Goal: Find specific page/section

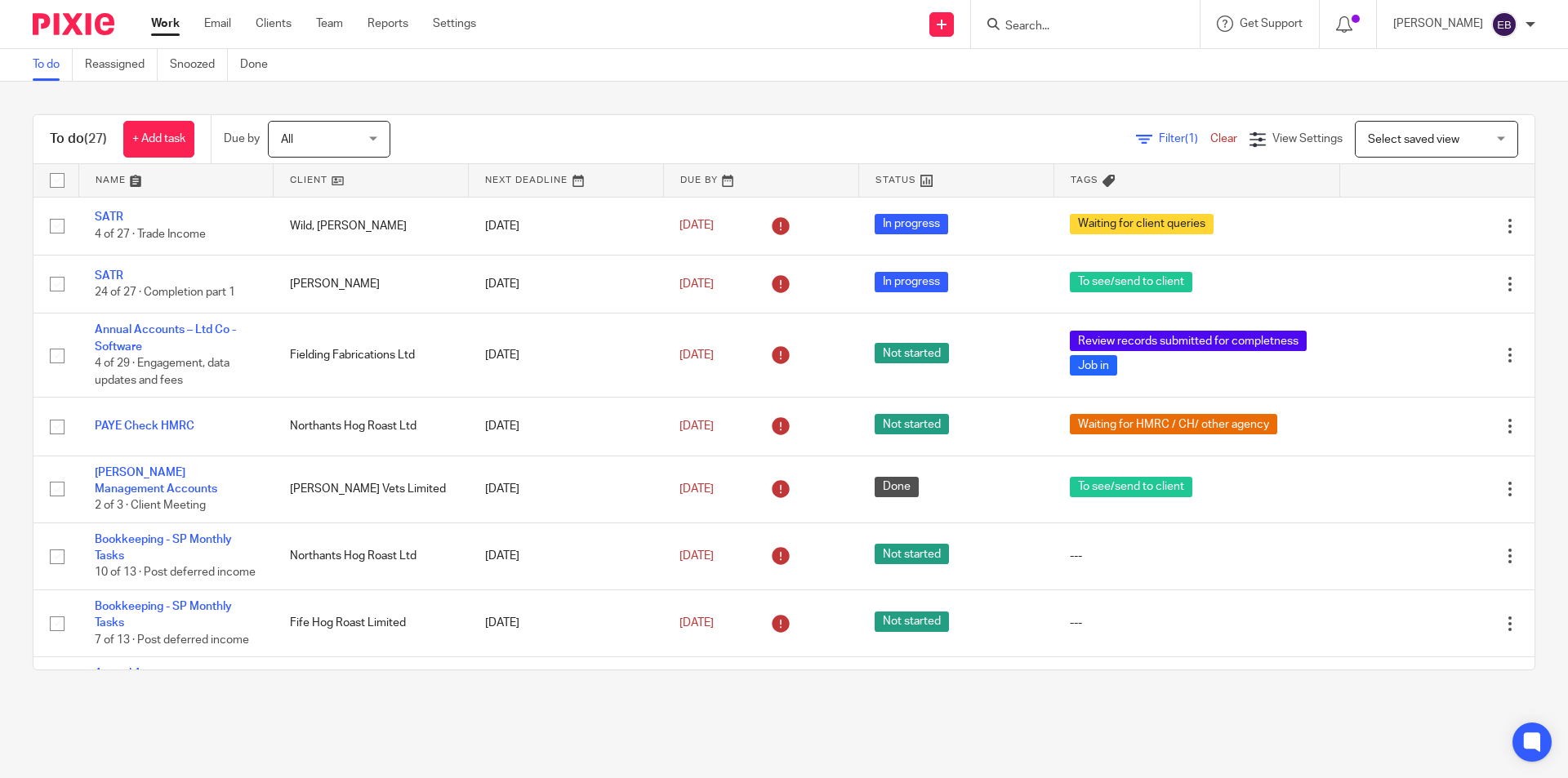
scroll to position [381, 0]
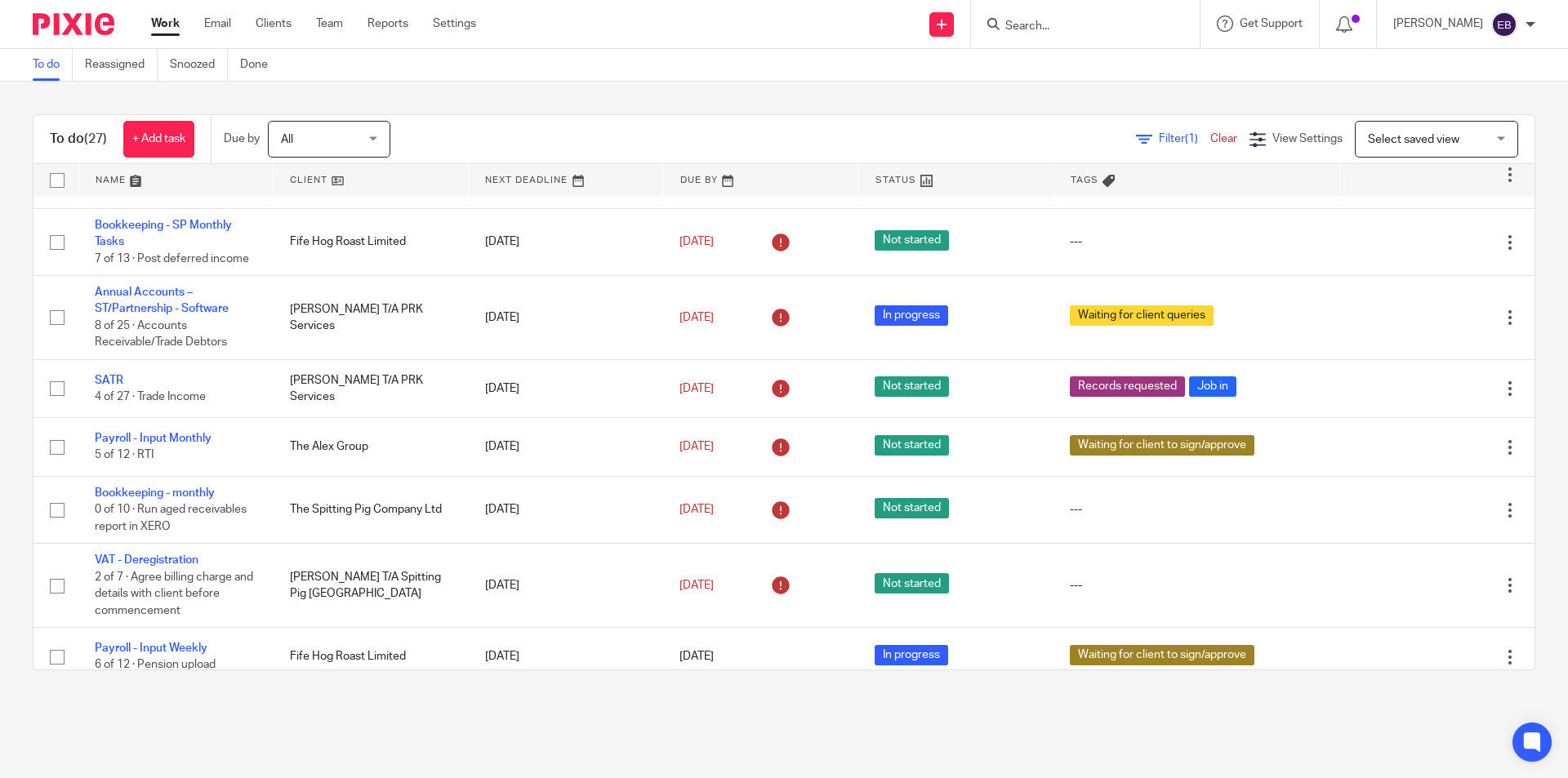
click at [1050, 27] on input "Search" at bounding box center [1077, 27] width 147 height 15
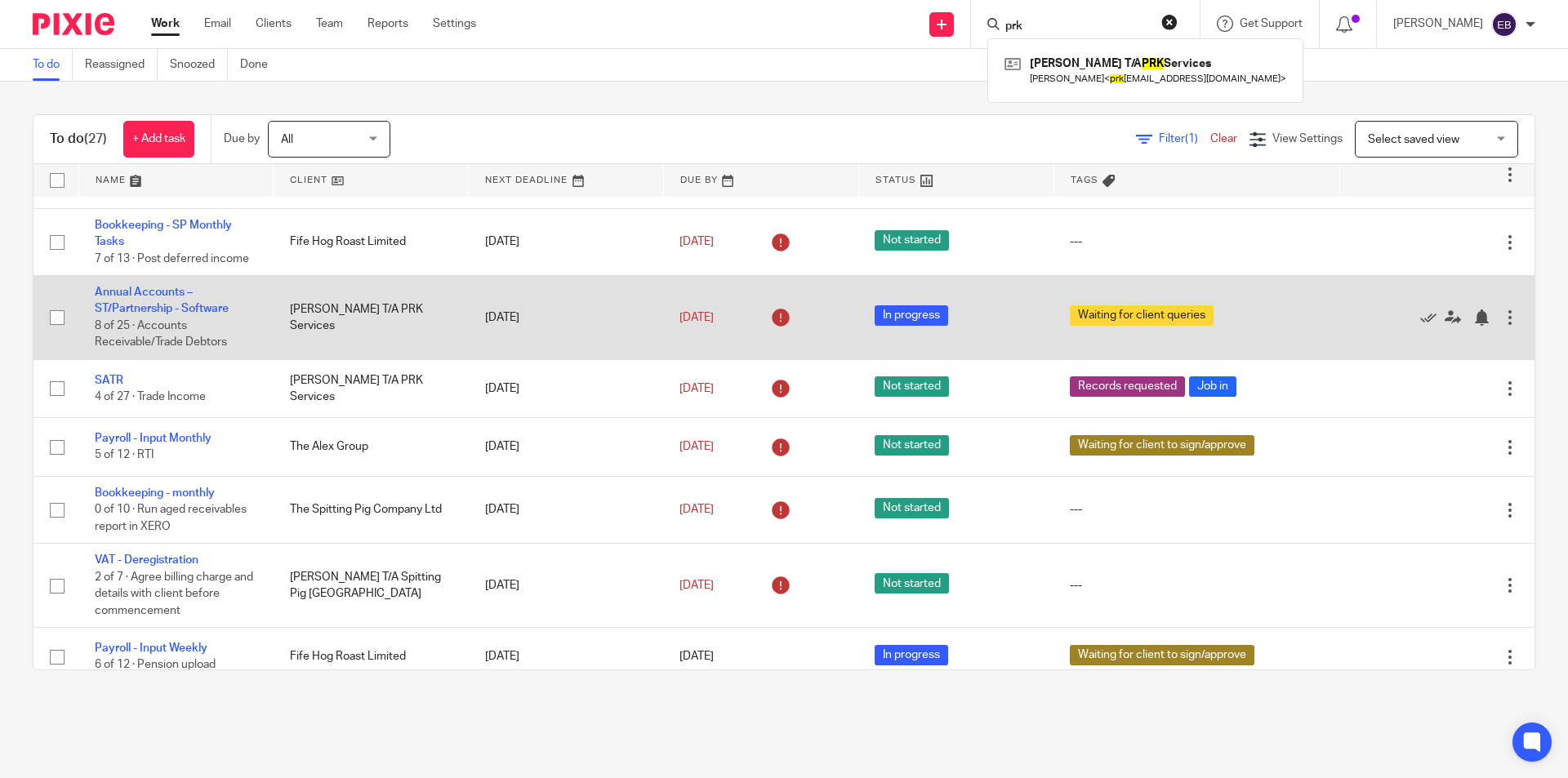
type input "prk"
click at [164, 316] on td "Annual Accounts – ST/Partnership - Software 8 of 25 · Accounts Receivable/Trade…" at bounding box center [175, 318] width 195 height 84
click at [145, 314] on link "Annual Accounts – ST/Partnership - Software" at bounding box center [161, 301] width 134 height 27
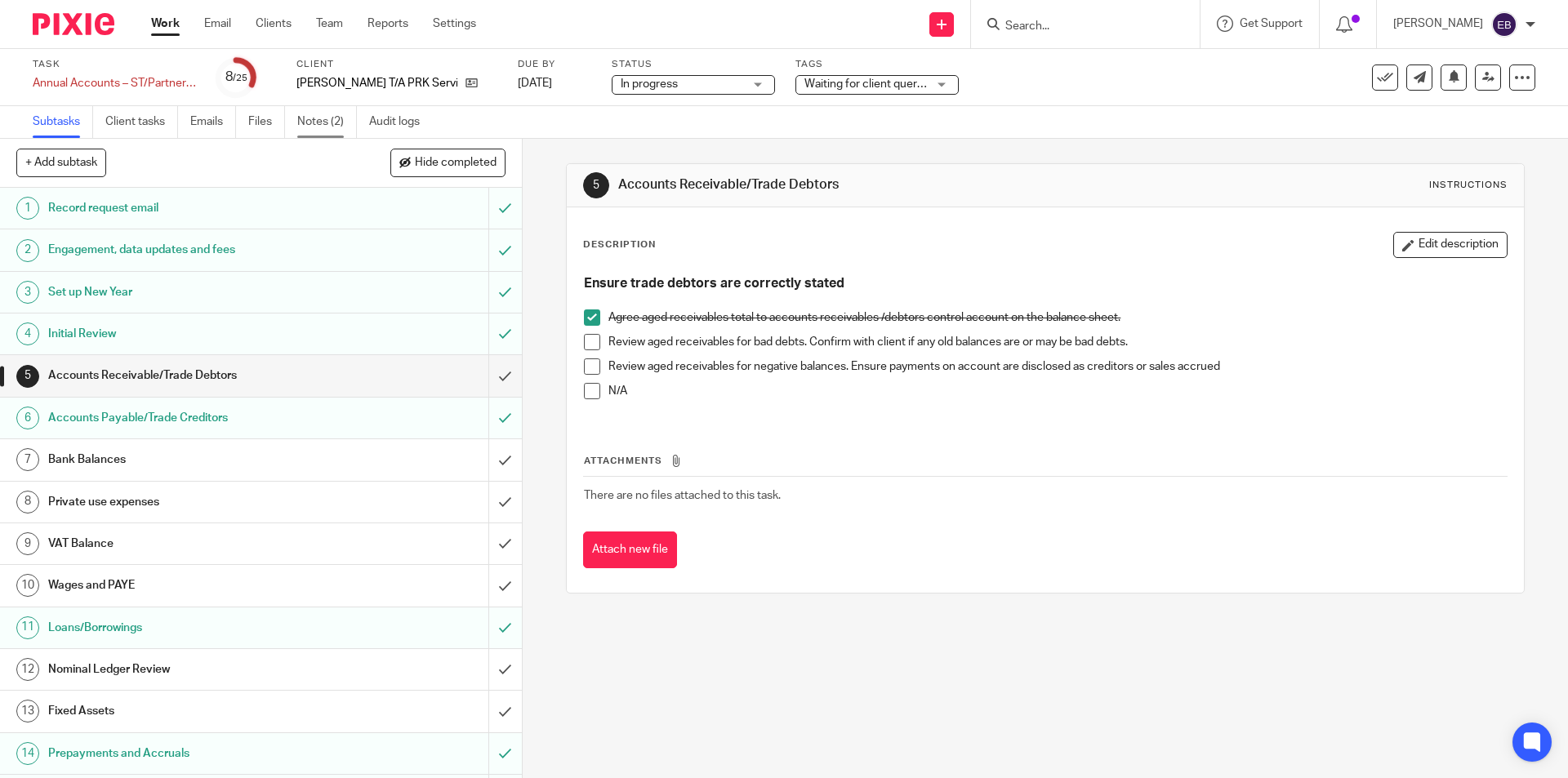
click at [313, 120] on link "Notes (2)" at bounding box center [326, 122] width 60 height 32
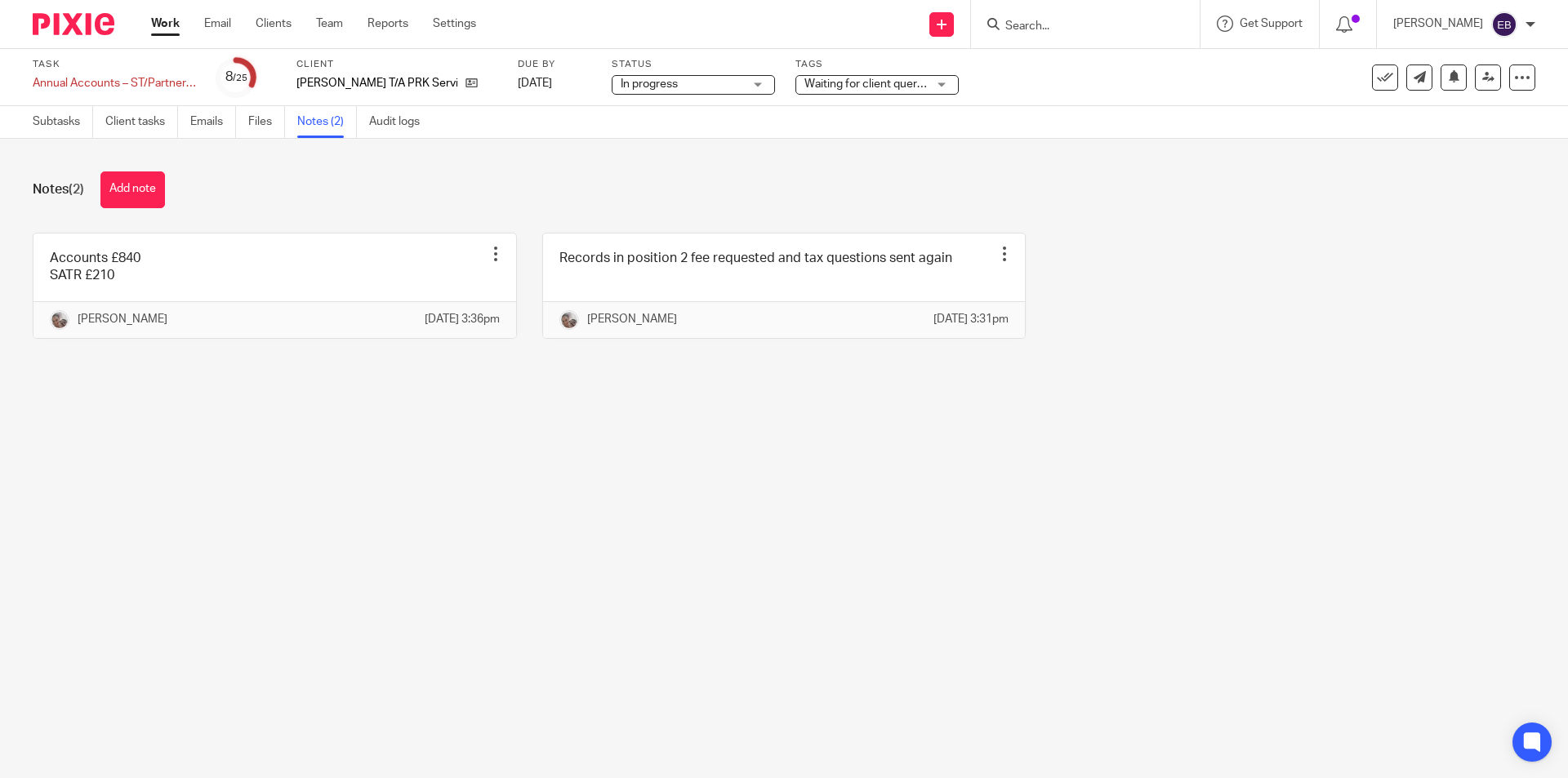
click at [1058, 26] on input "Search" at bounding box center [1077, 27] width 147 height 15
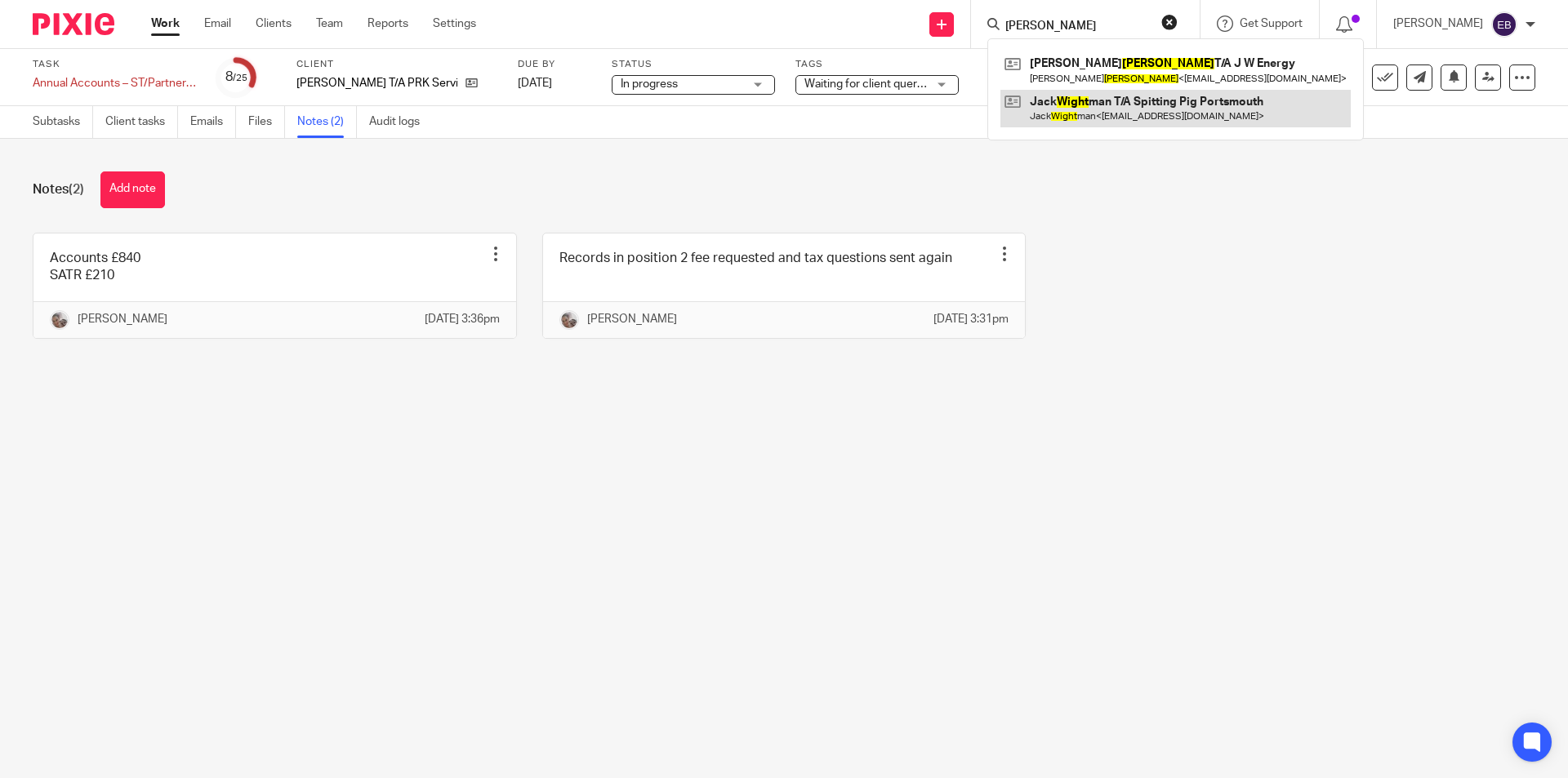
type input "[PERSON_NAME]"
click at [1109, 107] on link at bounding box center [1176, 108] width 350 height 38
